Goal: Task Accomplishment & Management: Manage account settings

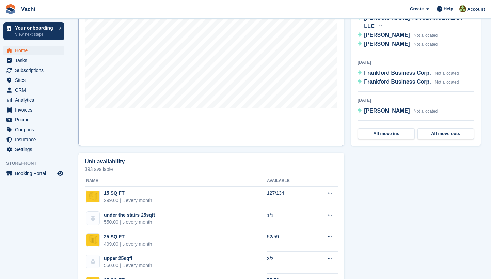
scroll to position [143, 0]
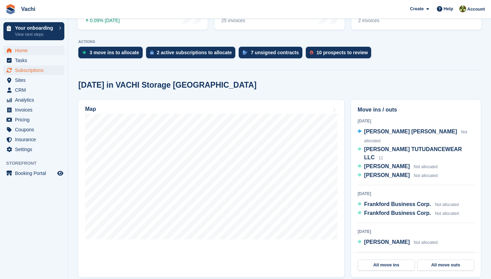
click at [25, 70] on span "Subscriptions" at bounding box center [35, 70] width 41 height 10
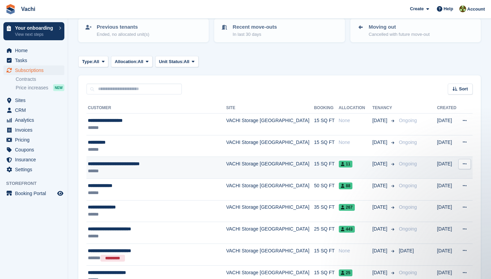
click at [339, 163] on span "11" at bounding box center [346, 164] width 14 height 7
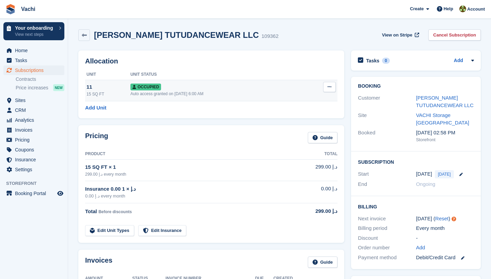
click at [331, 85] on icon at bounding box center [330, 87] width 4 height 4
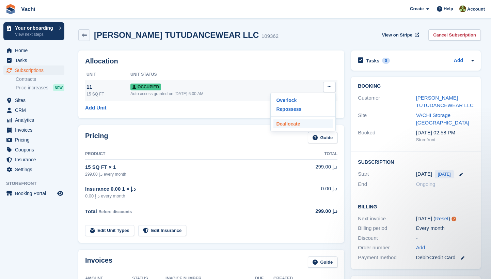
click at [304, 126] on p "Deallocate" at bounding box center [303, 123] width 59 height 9
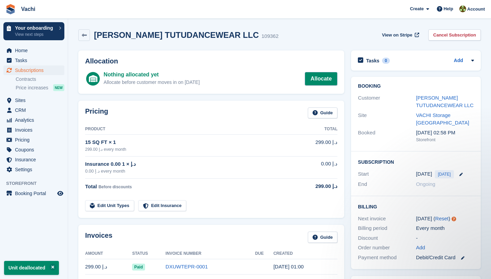
click at [319, 77] on link "Allocate" at bounding box center [321, 79] width 33 height 14
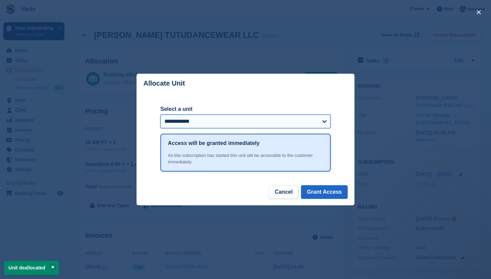
select select "******"
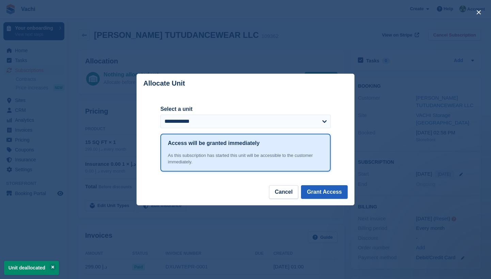
click at [335, 187] on button "Grant Access" at bounding box center [324, 192] width 47 height 14
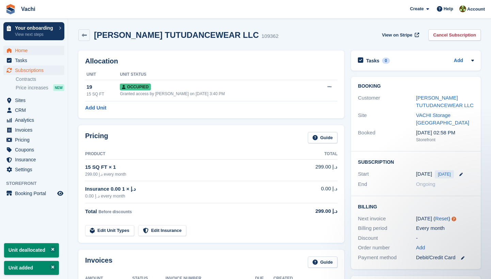
click at [27, 53] on span "Home" at bounding box center [35, 51] width 41 height 10
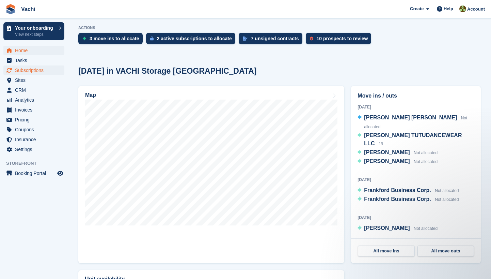
click at [33, 70] on span "Subscriptions" at bounding box center [35, 70] width 41 height 10
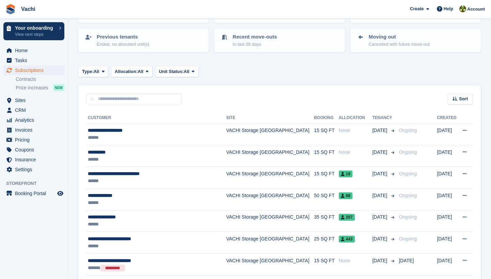
scroll to position [67, 0]
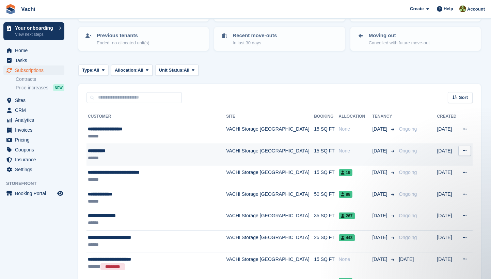
click at [339, 150] on div "None" at bounding box center [356, 150] width 34 height 7
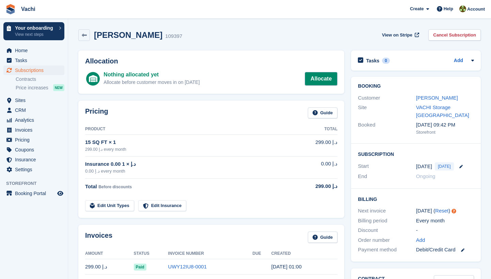
click at [326, 76] on link "Allocate" at bounding box center [321, 79] width 33 height 14
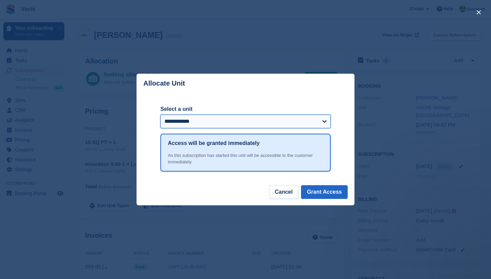
select select "******"
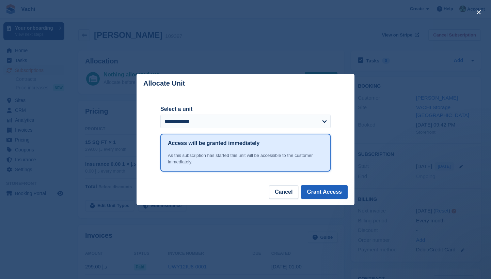
click at [327, 192] on button "Grant Access" at bounding box center [324, 192] width 47 height 14
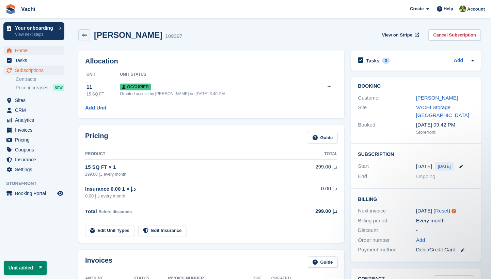
click at [27, 48] on span "Home" at bounding box center [35, 51] width 41 height 10
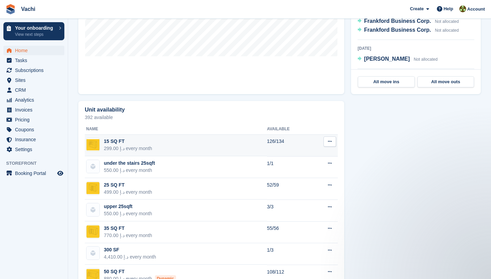
scroll to position [325, 0]
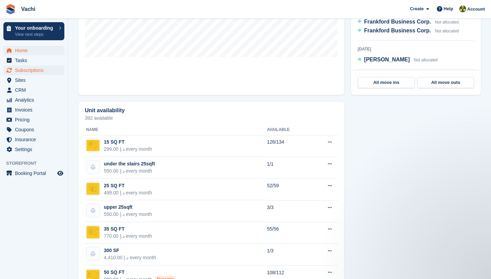
click at [50, 69] on span "Subscriptions" at bounding box center [35, 70] width 41 height 10
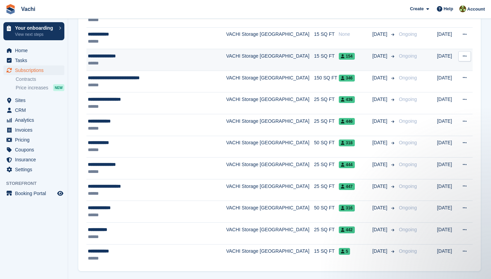
scroll to position [514, 0]
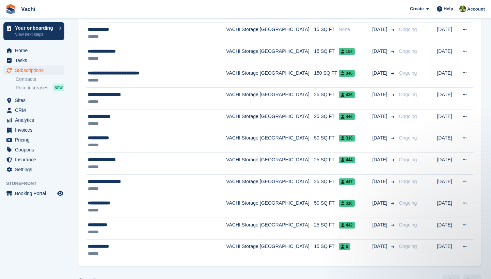
click at [141, 277] on div "27 results ‹ Prev Next ›" at bounding box center [279, 279] width 403 height 10
